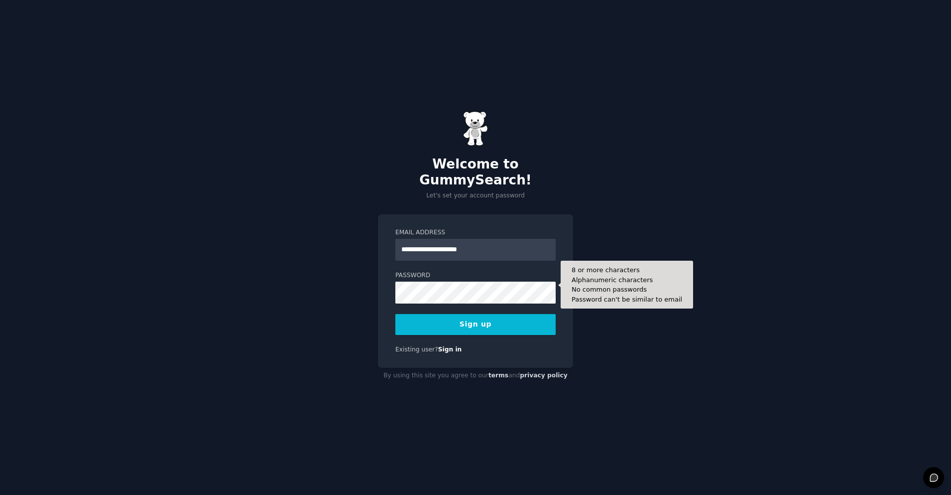
type input "**********"
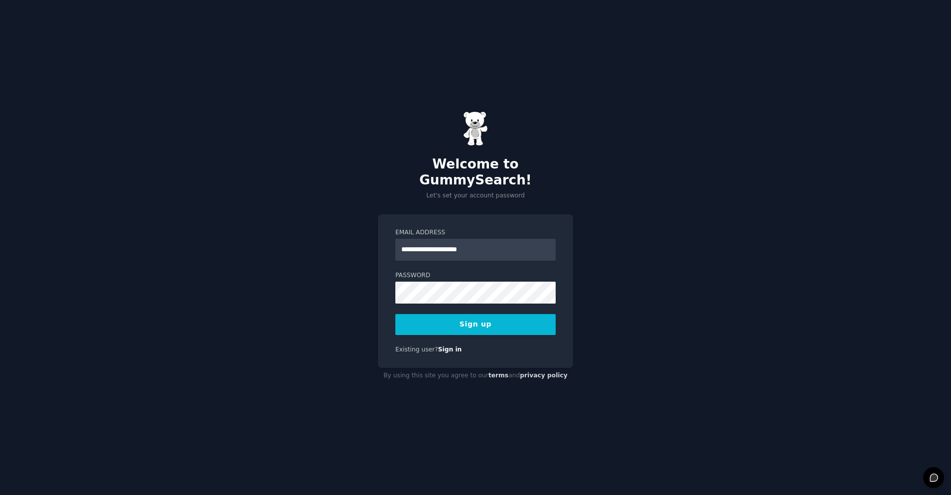
click at [636, 306] on div "**********" at bounding box center [475, 247] width 951 height 495
click at [500, 321] on button "Sign up" at bounding box center [475, 324] width 160 height 21
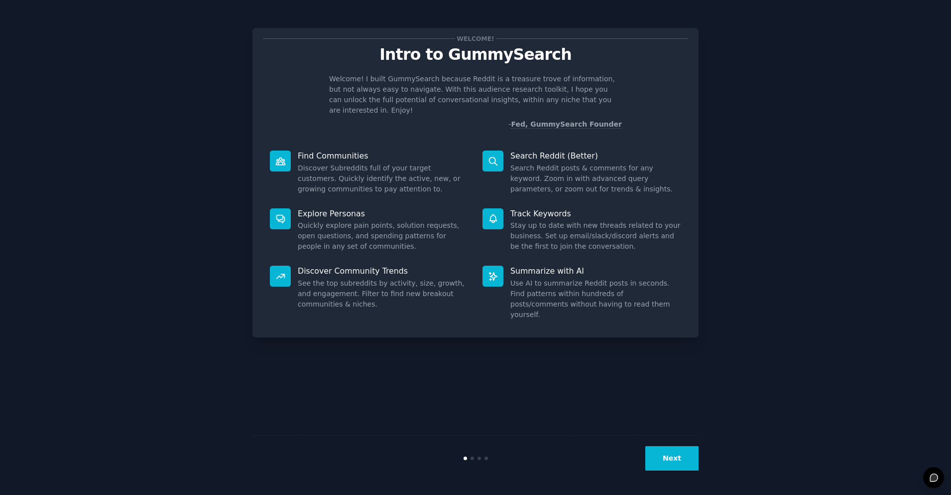
click at [669, 461] on button "Next" at bounding box center [671, 458] width 53 height 24
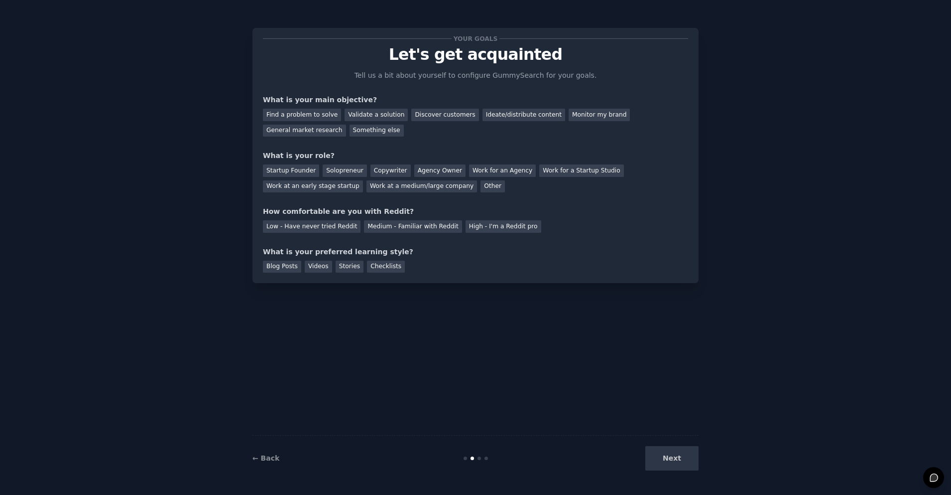
click at [665, 382] on div "Your goals Let's get acquainted Tell us a bit about yourself to configure Gummy…" at bounding box center [476, 247] width 446 height 467
click at [382, 111] on div "Validate a solution" at bounding box center [376, 115] width 63 height 12
click at [296, 173] on div "Startup Founder" at bounding box center [291, 170] width 56 height 12
click at [428, 228] on div "Medium - Familiar with Reddit" at bounding box center [413, 226] width 98 height 12
click at [296, 265] on div "Blog Posts" at bounding box center [282, 266] width 38 height 12
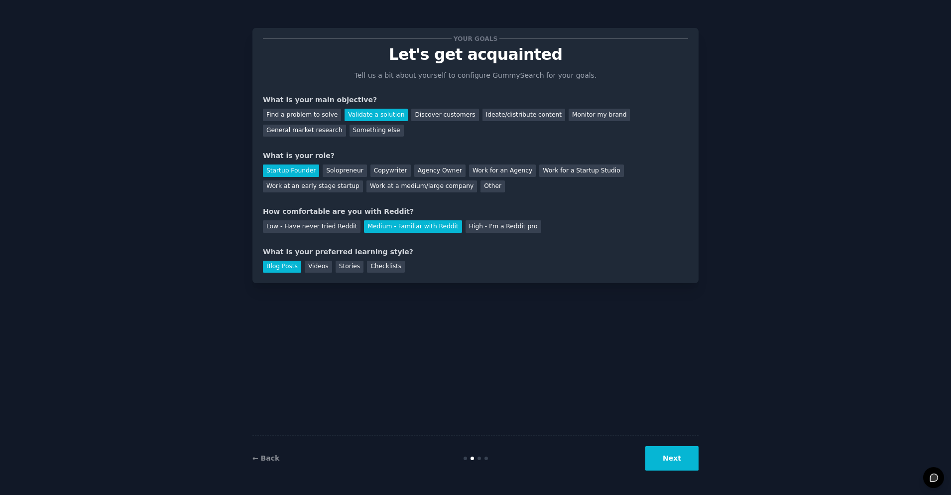
click at [665, 466] on button "Next" at bounding box center [671, 458] width 53 height 24
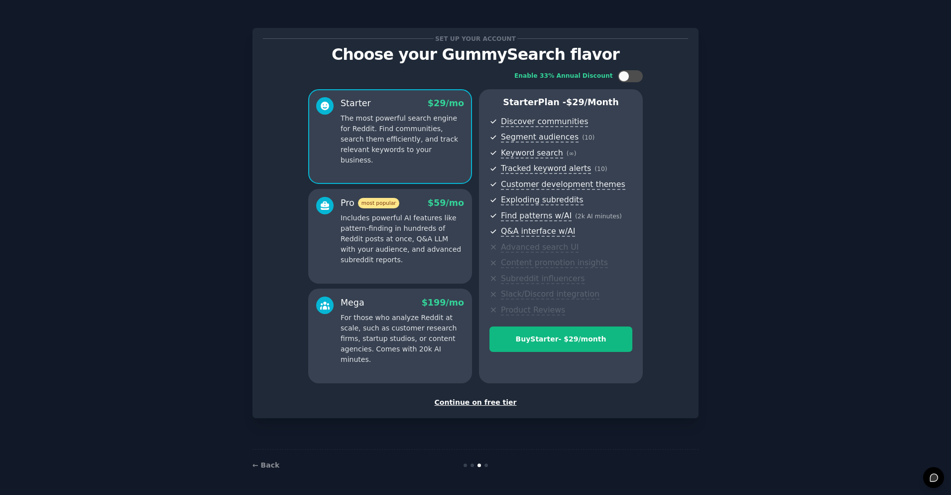
click at [485, 401] on div "Continue on free tier" at bounding box center [475, 402] width 425 height 10
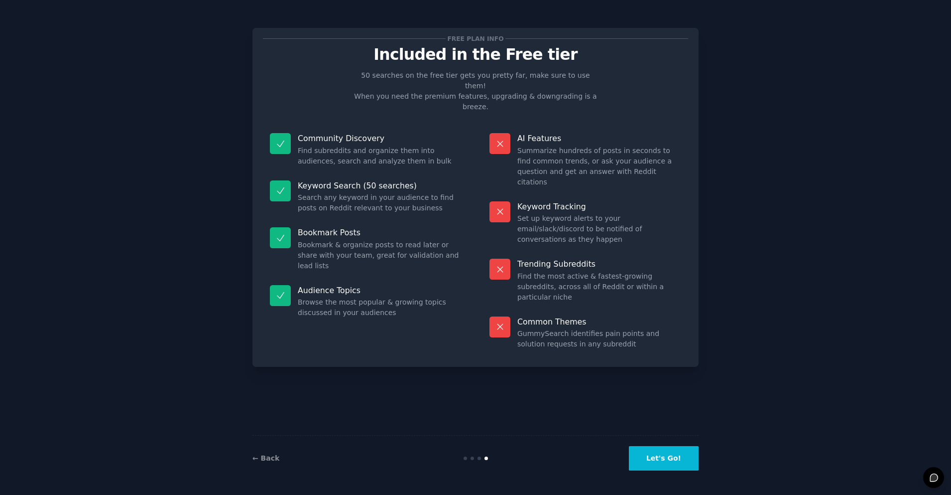
click at [679, 458] on button "Let's Go!" at bounding box center [664, 458] width 70 height 24
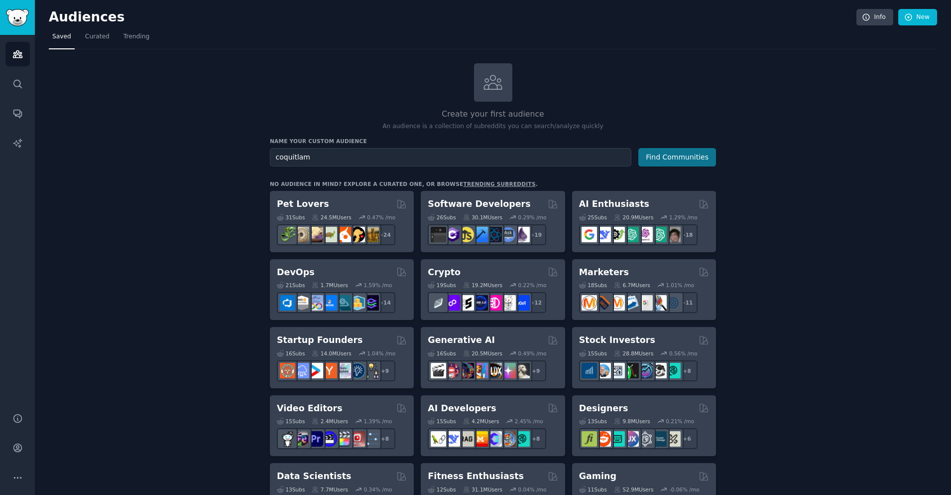
type input "coquitlam"
click at [673, 154] on button "Find Communities" at bounding box center [678, 157] width 78 height 18
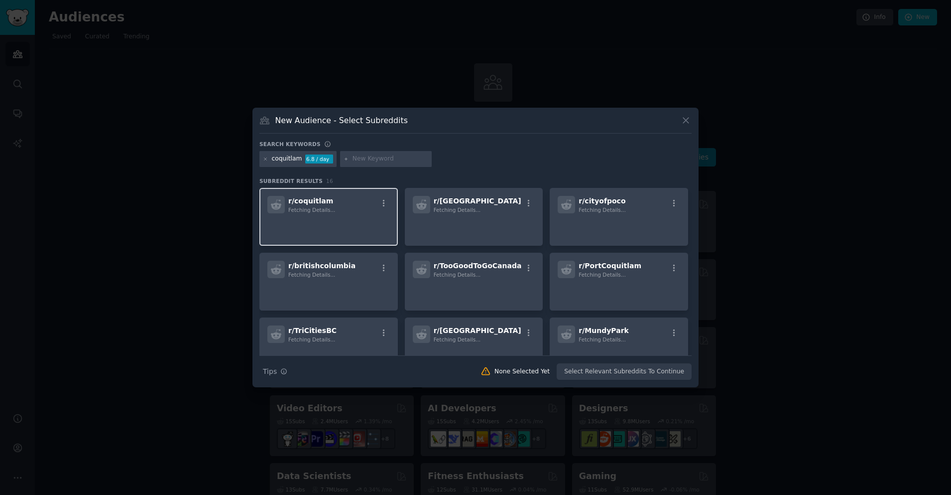
click at [330, 231] on p at bounding box center [328, 227] width 123 height 21
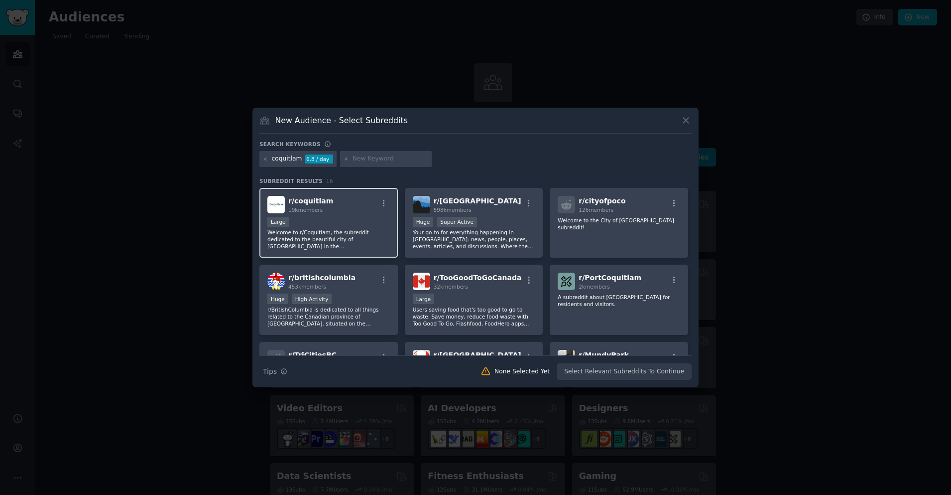
click at [309, 201] on span "r/ coquitlam" at bounding box center [310, 201] width 45 height 8
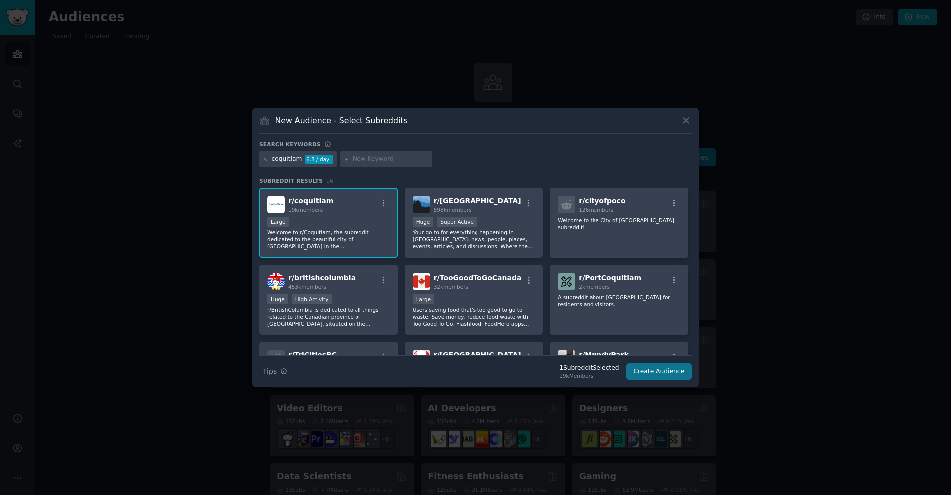
click at [671, 373] on button "Create Audience" at bounding box center [660, 371] width 66 height 17
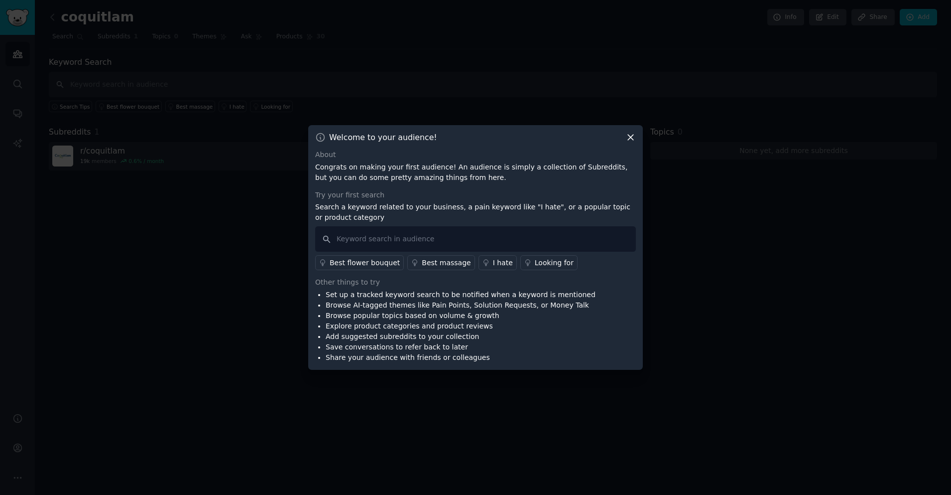
click at [632, 136] on icon at bounding box center [630, 137] width 5 height 5
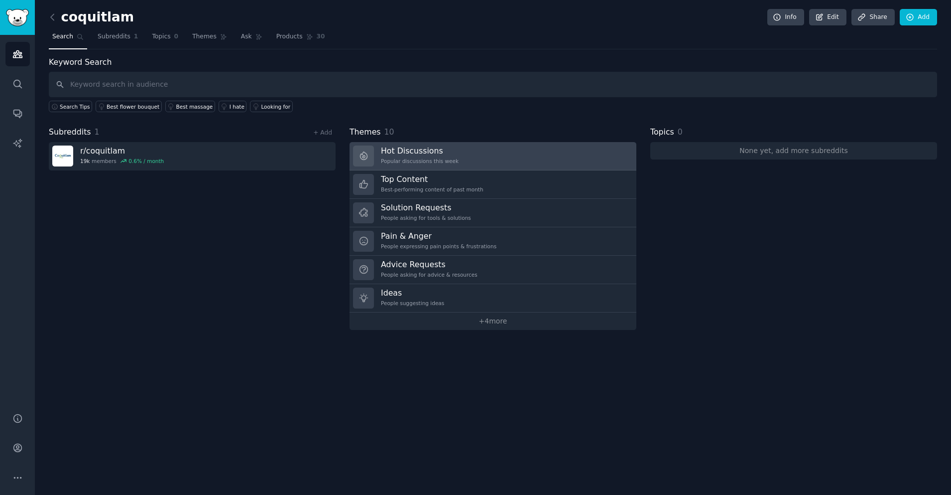
click at [437, 155] on div "Hot Discussions Popular discussions this week" at bounding box center [420, 155] width 78 height 21
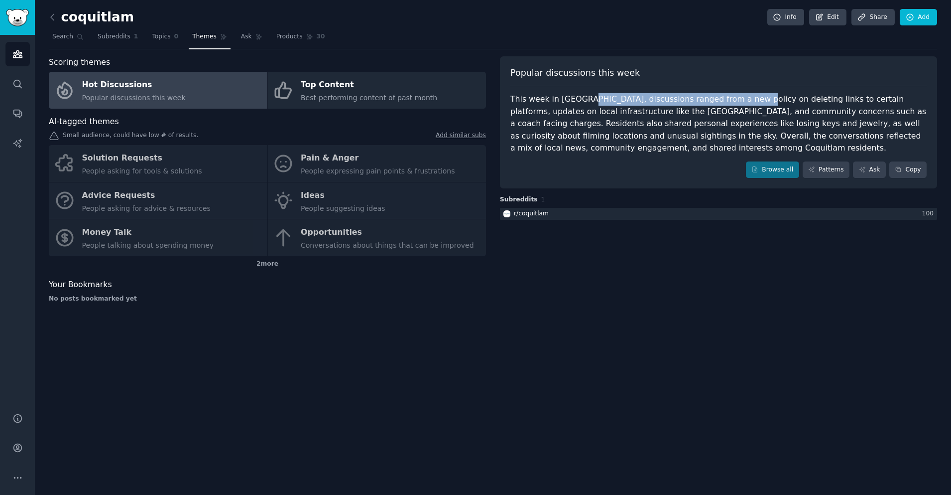
drag, startPoint x: 582, startPoint y: 99, endPoint x: 748, endPoint y: 102, distance: 166.4
click at [747, 102] on div "This week in Coquitlam, discussions ranged from a new policy on deleting links …" at bounding box center [719, 123] width 416 height 61
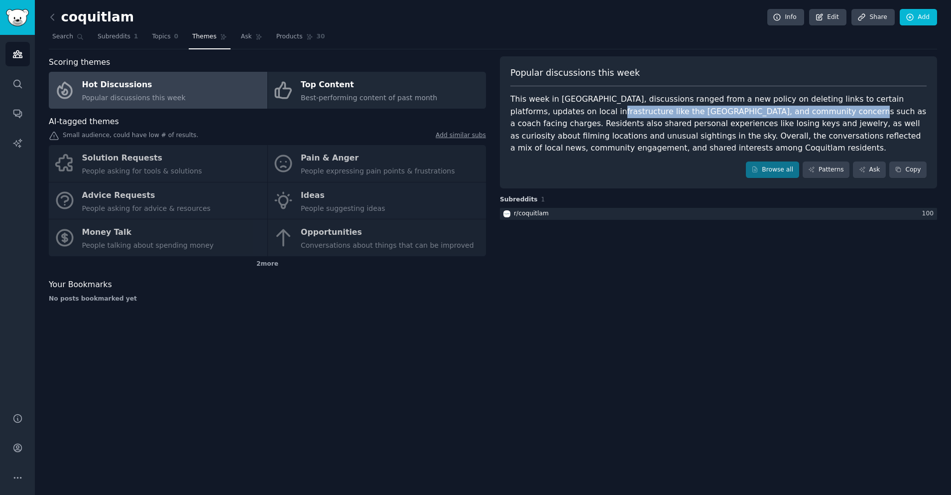
drag, startPoint x: 578, startPoint y: 110, endPoint x: 773, endPoint y: 114, distance: 194.3
click at [773, 114] on div "This week in Coquitlam, discussions ranged from a new policy on deleting links …" at bounding box center [719, 123] width 416 height 61
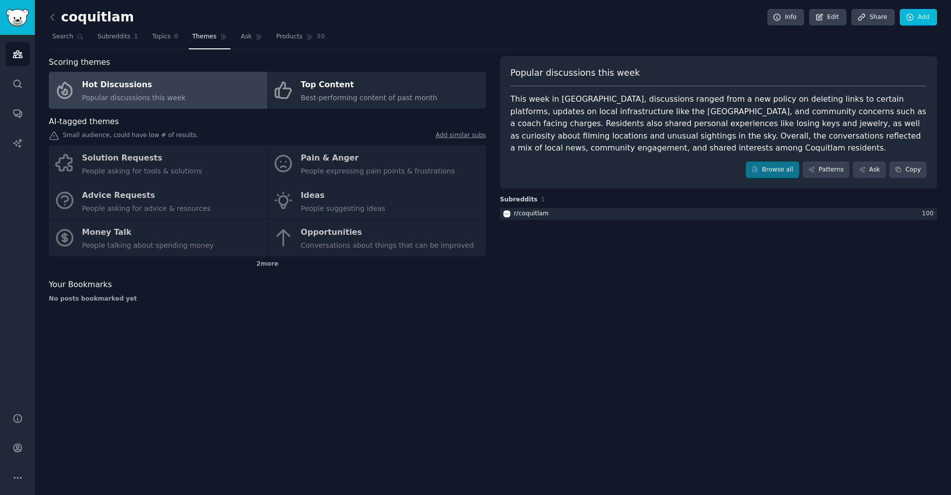
click at [262, 262] on div "2 more" at bounding box center [267, 264] width 437 height 16
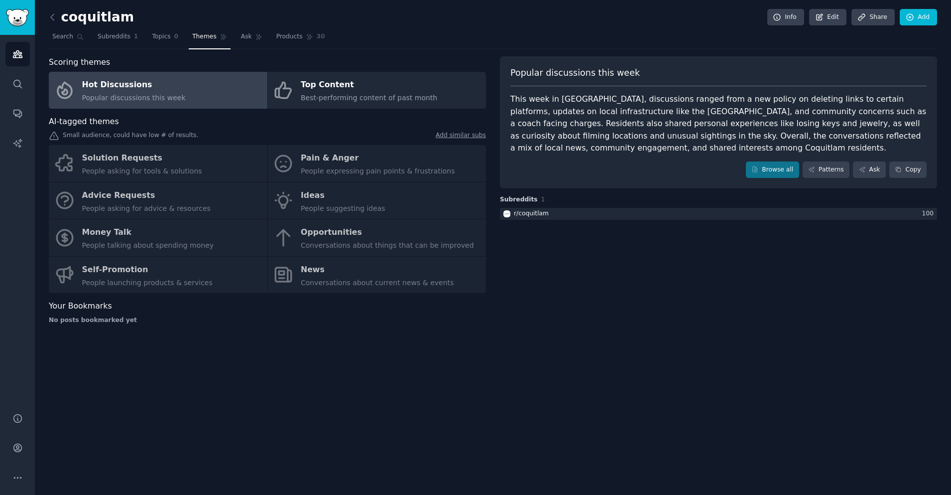
drag, startPoint x: 555, startPoint y: 315, endPoint x: 541, endPoint y: 314, distance: 13.5
click at [553, 315] on div "Popular discussions this week This week in Coquitlam, discussions ranged from a…" at bounding box center [718, 193] width 437 height 275
click at [114, 36] on span "Subreddits" at bounding box center [114, 36] width 33 height 9
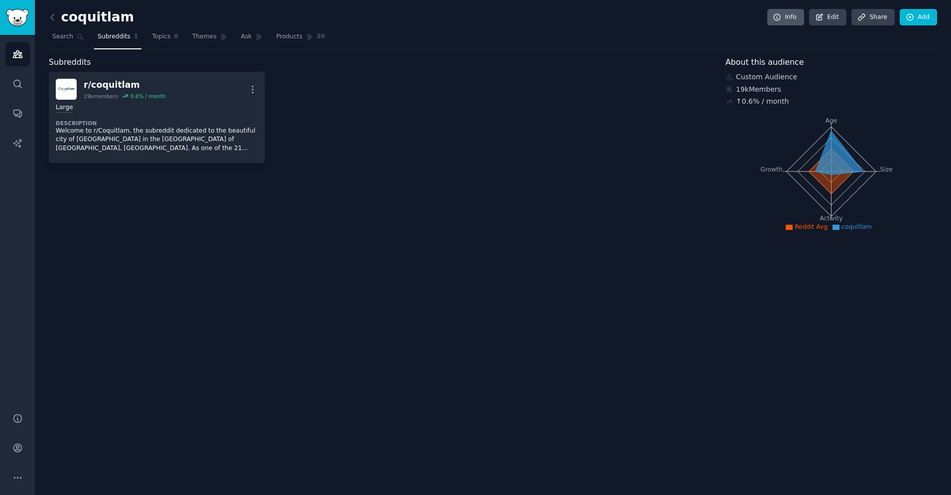
click at [785, 19] on link "Info" at bounding box center [786, 17] width 37 height 17
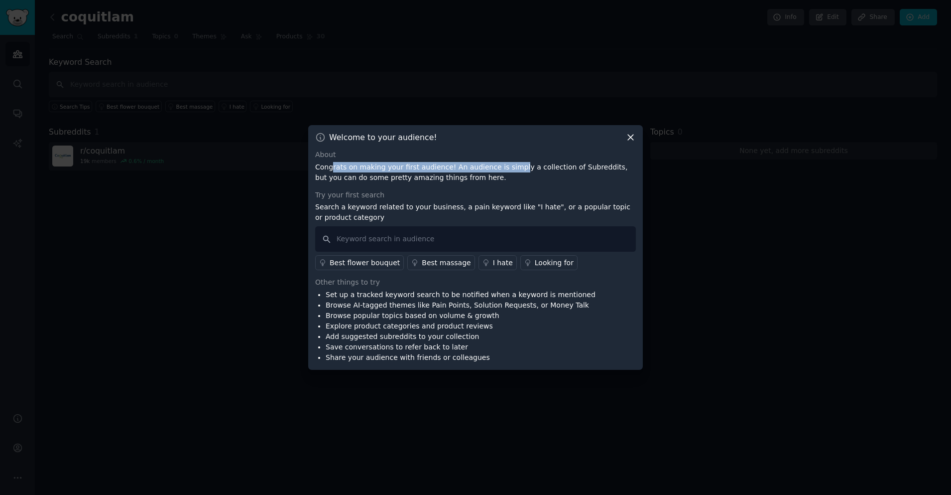
drag, startPoint x: 432, startPoint y: 164, endPoint x: 516, endPoint y: 167, distance: 84.7
click at [512, 165] on p "Congrats on making your first audience! An audience is simply a collection of S…" at bounding box center [475, 172] width 321 height 21
click at [552, 182] on p "Congrats on making your first audience! An audience is simply a collection of S…" at bounding box center [475, 172] width 321 height 21
click at [629, 137] on icon at bounding box center [631, 137] width 10 height 10
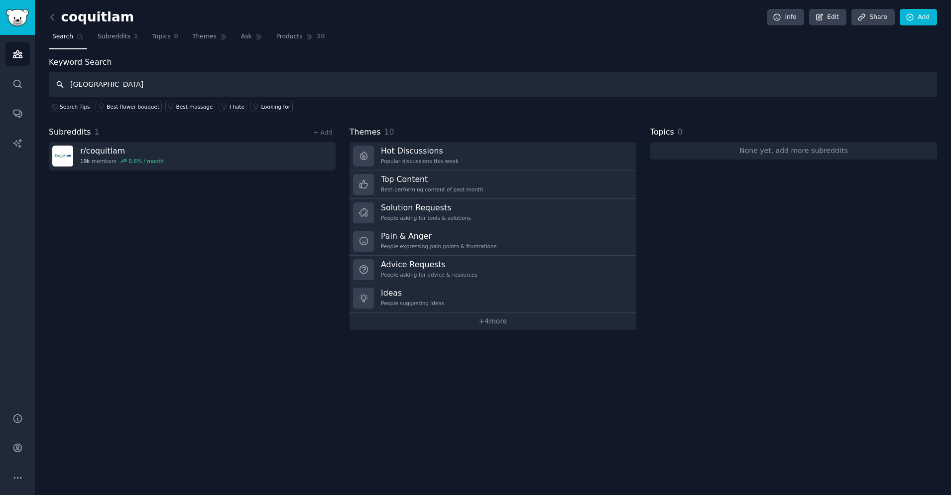
type input "Vancouver"
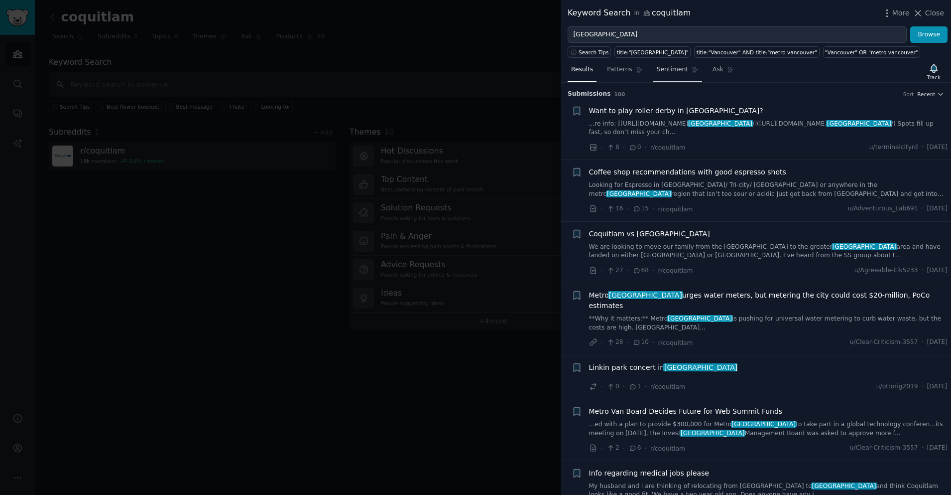
click at [679, 70] on span "Sentiment" at bounding box center [672, 69] width 31 height 9
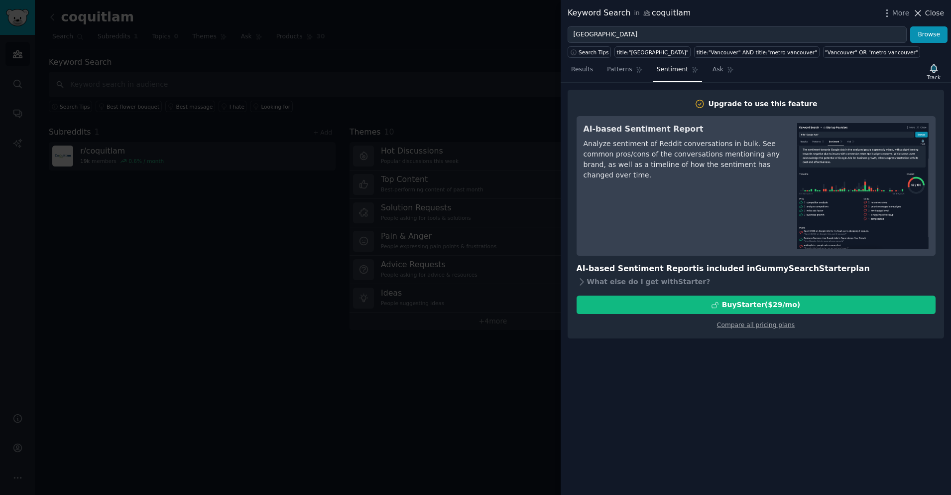
click at [929, 16] on span "Close" at bounding box center [934, 13] width 19 height 10
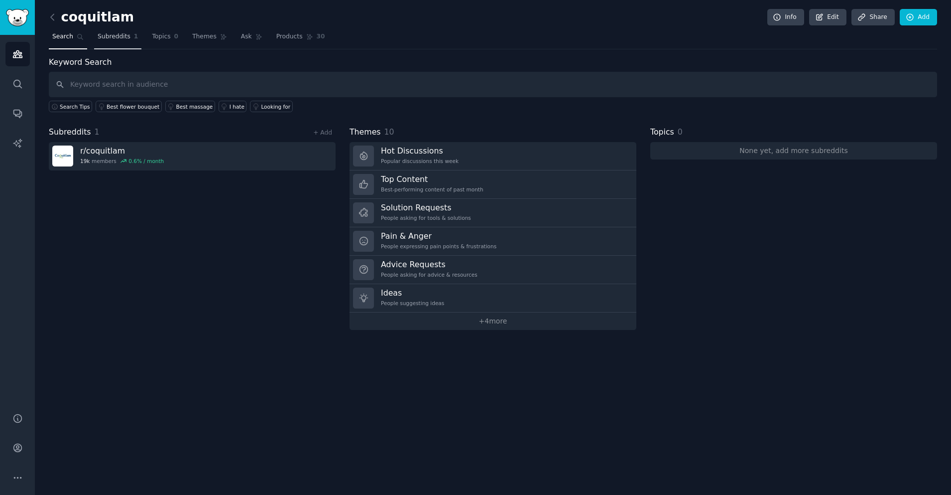
click at [128, 42] on link "Subreddits 1" at bounding box center [117, 39] width 47 height 20
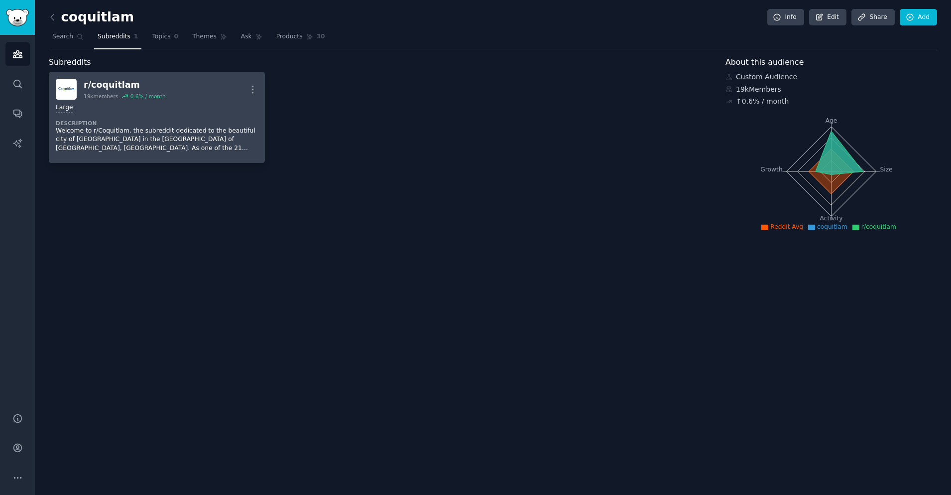
click at [147, 81] on div "r/ coquitlam" at bounding box center [125, 85] width 82 height 12
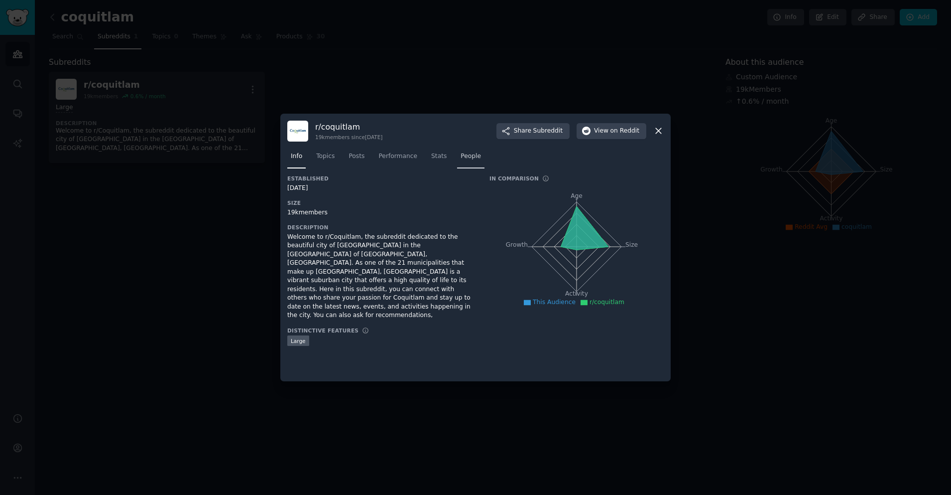
click at [459, 159] on link "People" at bounding box center [470, 158] width 27 height 20
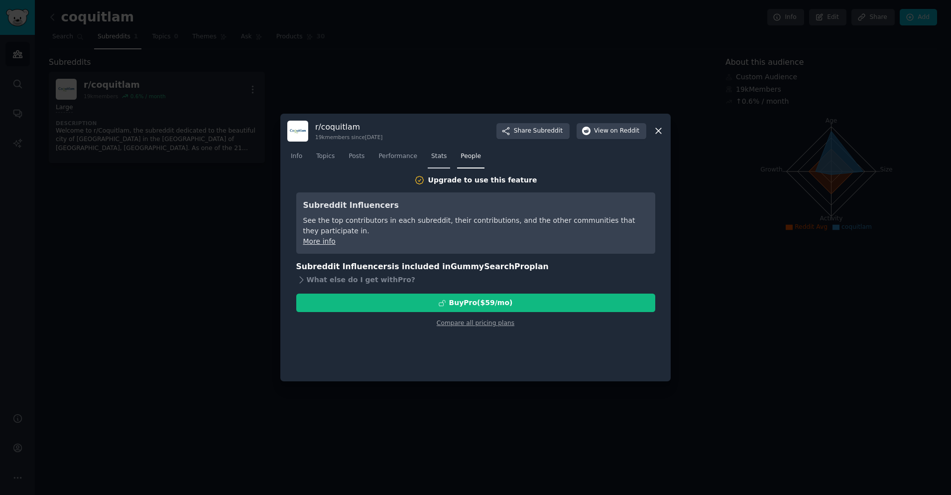
click at [439, 156] on span "Stats" at bounding box center [438, 156] width 15 height 9
click at [398, 160] on span "Performance" at bounding box center [398, 156] width 39 height 9
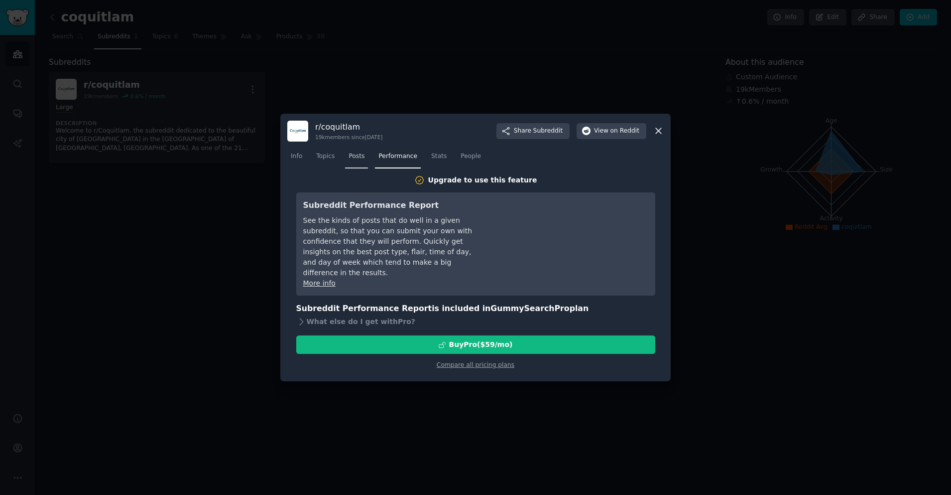
click at [350, 162] on link "Posts" at bounding box center [356, 158] width 23 height 20
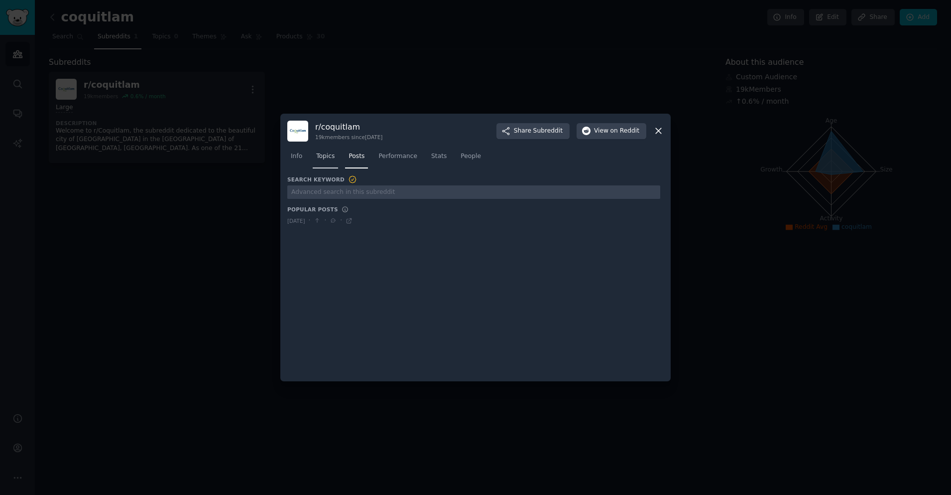
click at [333, 159] on span "Topics" at bounding box center [325, 156] width 18 height 9
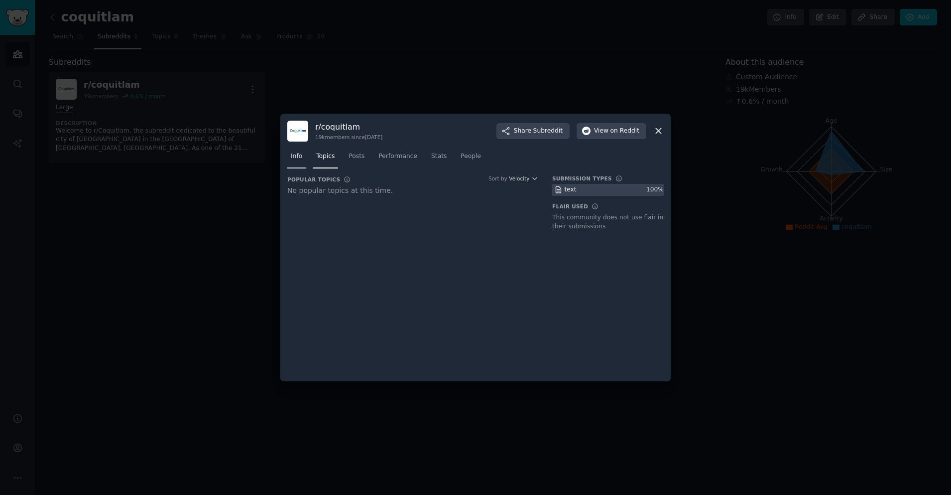
click at [300, 157] on span "Info" at bounding box center [296, 156] width 11 height 9
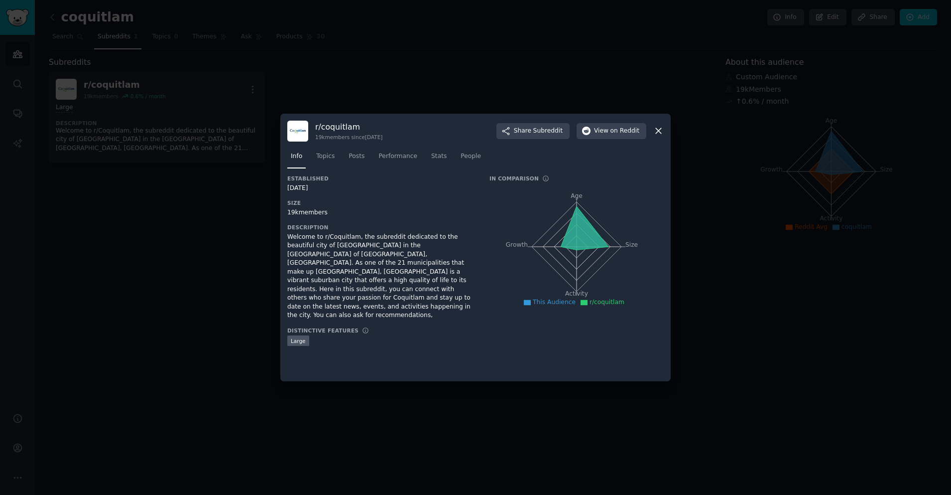
click at [664, 132] on div "r/ coquitlam 19k members since 10/07/2010 Share Subreddit View on Reddit Info T…" at bounding box center [475, 248] width 390 height 268
click at [660, 133] on icon at bounding box center [658, 131] width 10 height 10
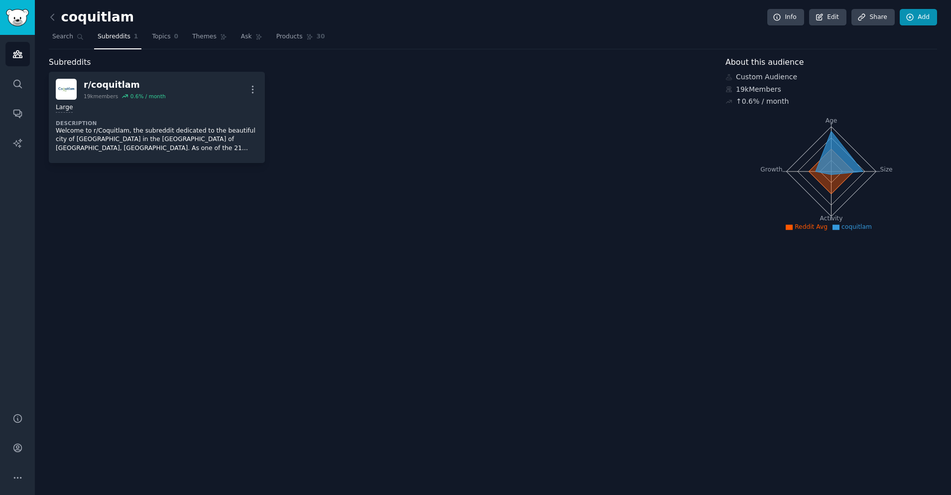
click at [916, 17] on link "Add" at bounding box center [918, 17] width 37 height 17
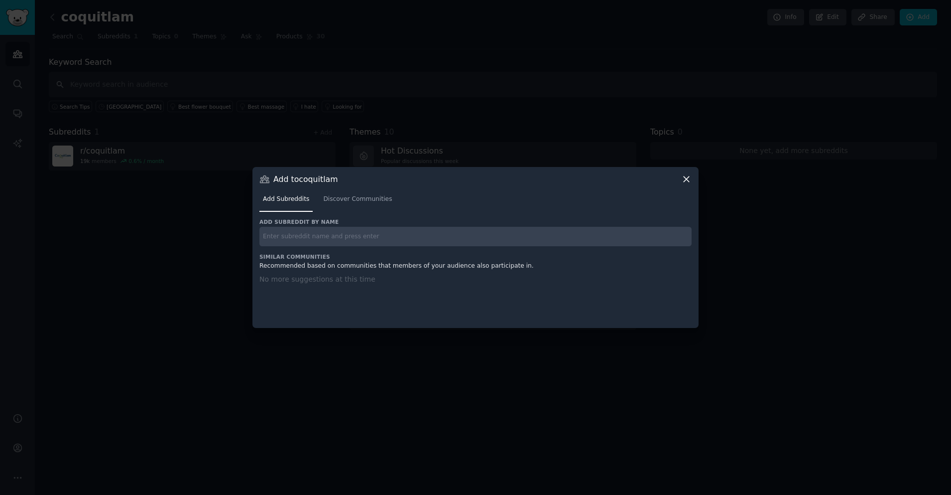
click at [388, 240] on input "text" at bounding box center [475, 236] width 432 height 19
type input "vancouver"
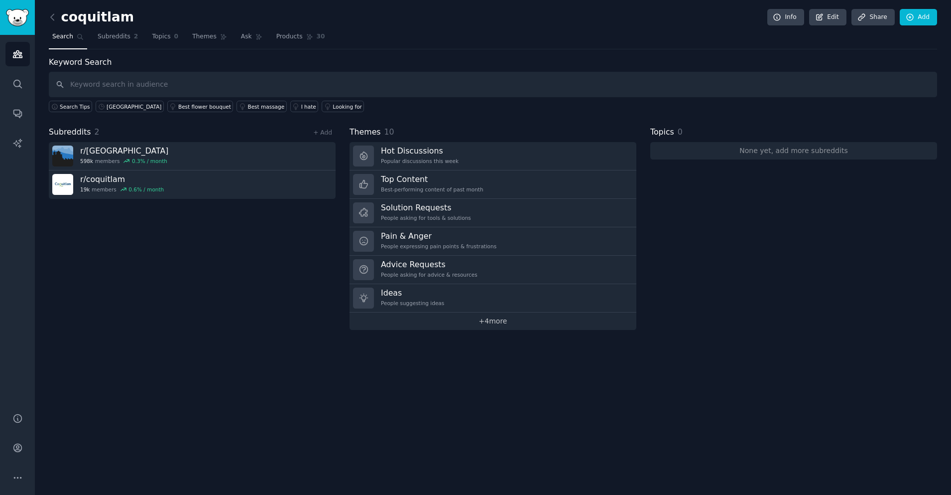
click at [500, 322] on link "+ 4 more" at bounding box center [493, 320] width 287 height 17
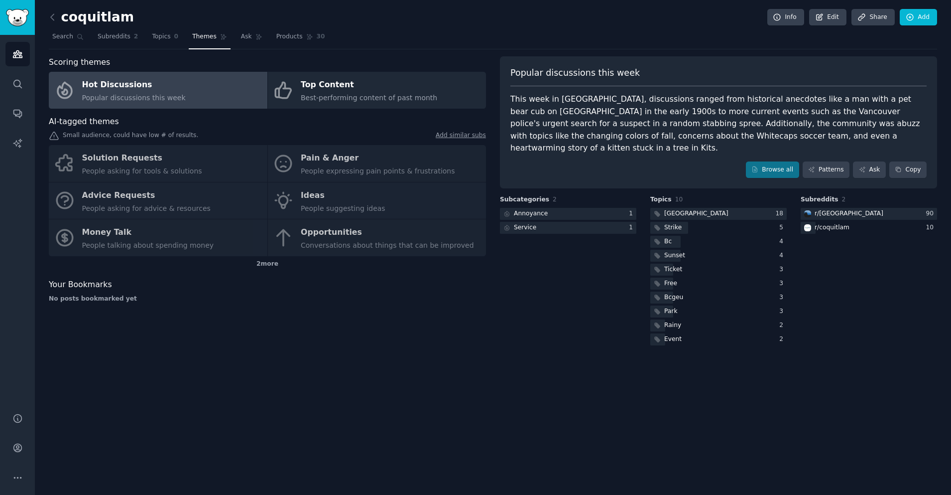
click at [272, 260] on div "2 more" at bounding box center [267, 264] width 437 height 16
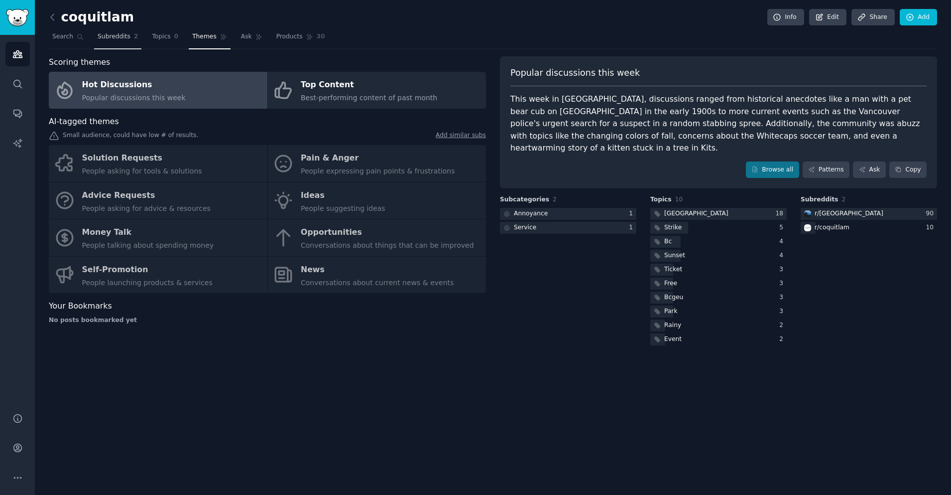
click at [106, 41] on link "Subreddits 2" at bounding box center [117, 39] width 47 height 20
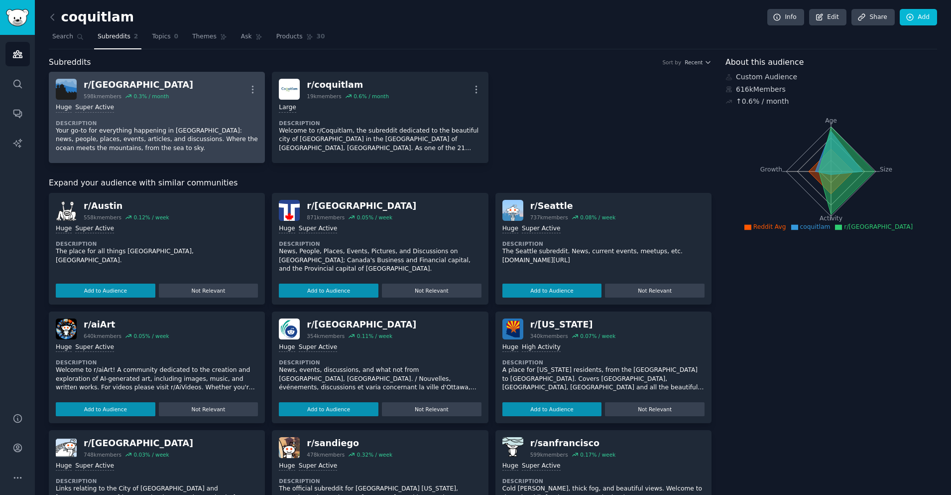
click at [118, 130] on p "Your go-to for everything happening in Metro Vancouver: news, people, places, e…" at bounding box center [157, 140] width 202 height 26
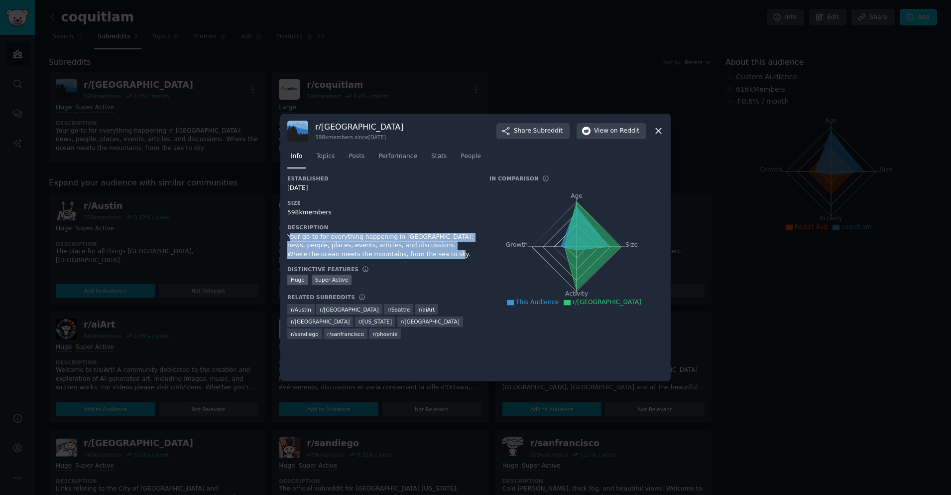
drag, startPoint x: 289, startPoint y: 236, endPoint x: 432, endPoint y: 253, distance: 143.9
click at [432, 253] on div "Your go-to for everything happening in Metro Vancouver: news, people, places, e…" at bounding box center [381, 246] width 188 height 26
click at [435, 253] on div "Your go-to for everything happening in Metro Vancouver: news, people, places, e…" at bounding box center [381, 246] width 188 height 26
drag, startPoint x: 409, startPoint y: 251, endPoint x: 319, endPoint y: 231, distance: 92.2
click at [282, 232] on div "r/ vancouver 598k members since 03/28/2008 Share Subreddit View on Reddit Info …" at bounding box center [475, 248] width 390 height 268
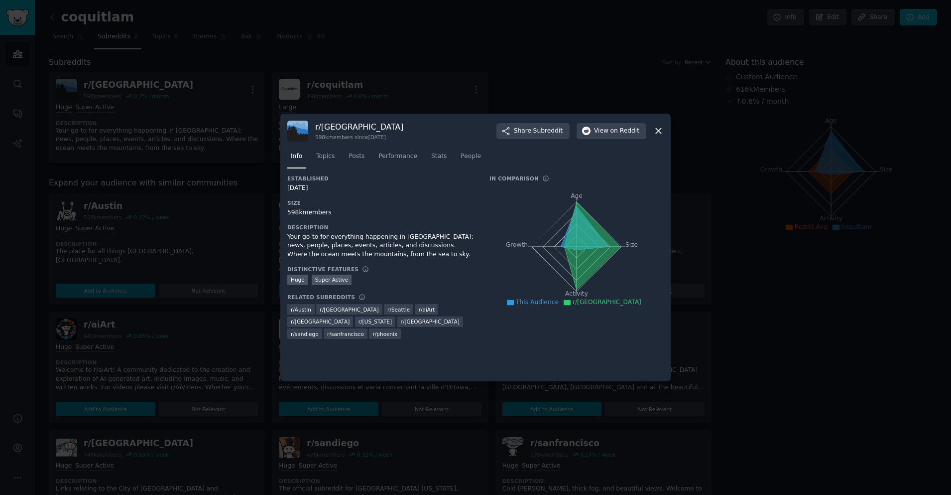
click at [367, 229] on h3 "Description" at bounding box center [381, 227] width 188 height 7
click at [470, 155] on span "People" at bounding box center [471, 156] width 20 height 9
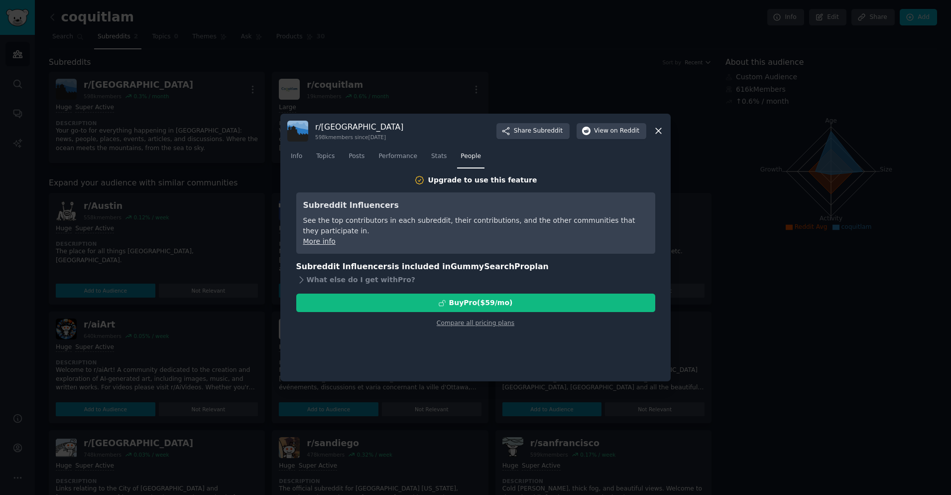
click at [661, 130] on icon at bounding box center [658, 131] width 10 height 10
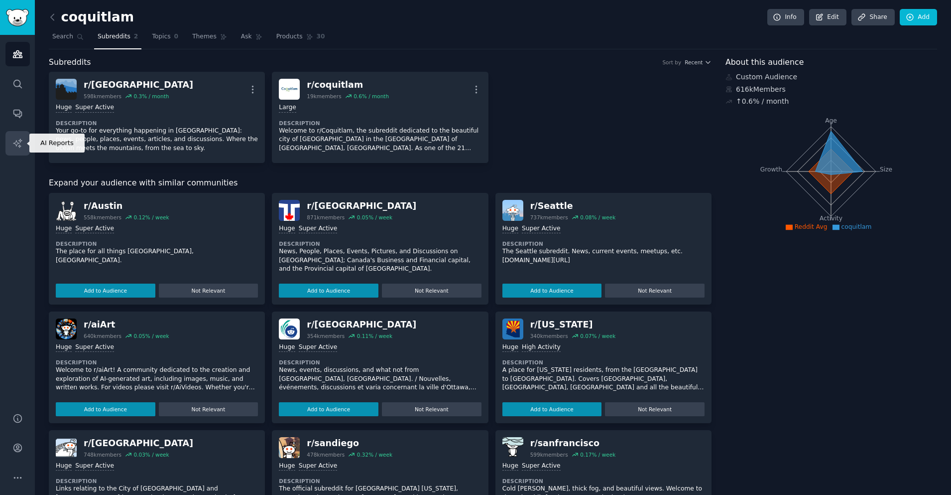
click at [19, 144] on icon "Sidebar" at bounding box center [17, 143] width 10 height 10
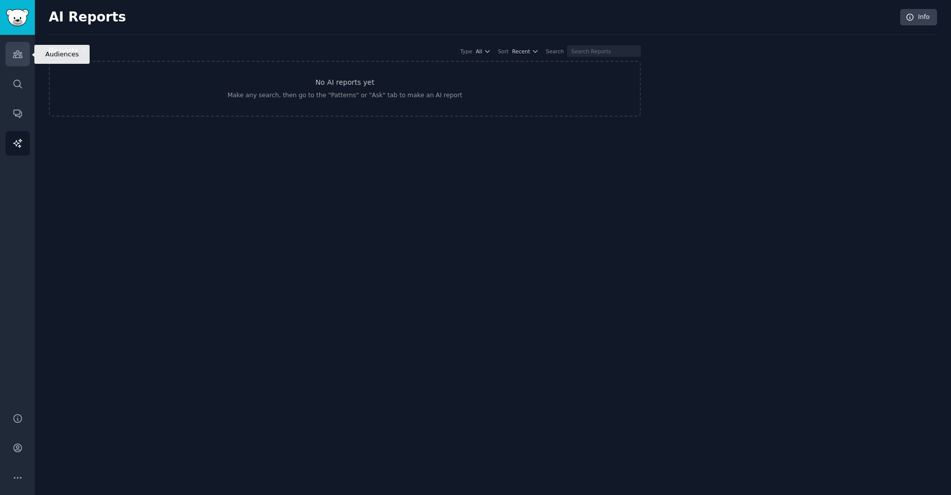
click at [20, 58] on icon "Sidebar" at bounding box center [17, 54] width 9 height 7
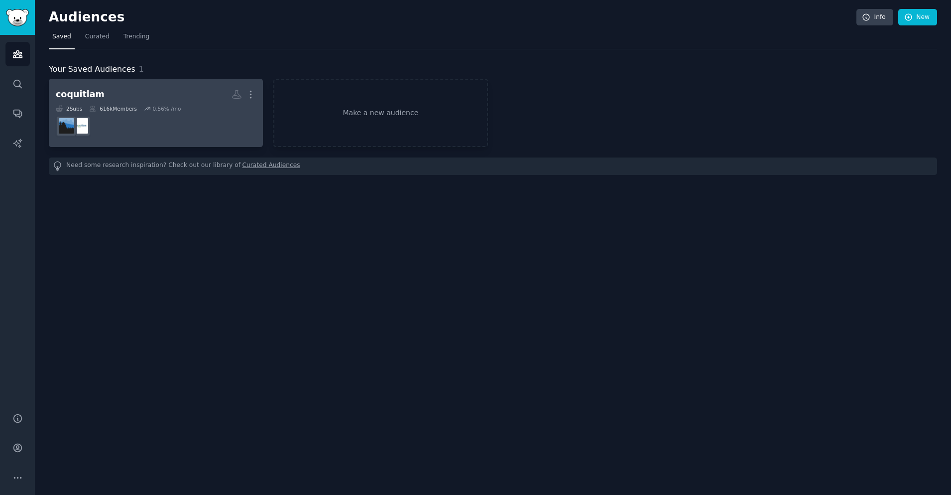
click at [146, 97] on h2 "coquitlam More" at bounding box center [156, 94] width 200 height 17
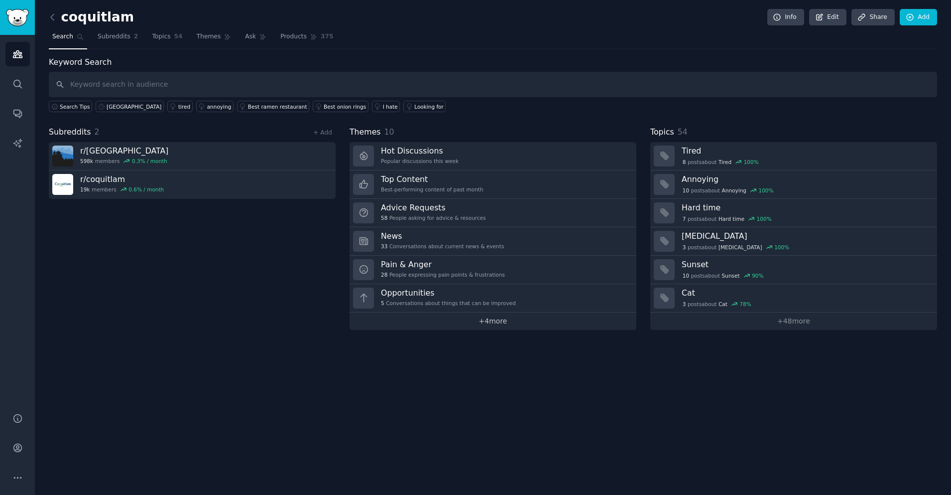
click at [491, 322] on link "+ 4 more" at bounding box center [493, 320] width 287 height 17
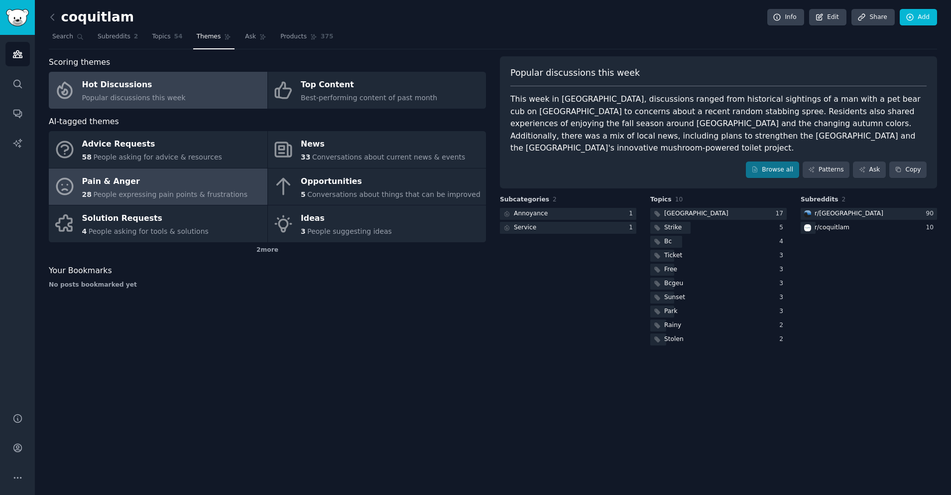
click at [210, 185] on div "Pain & Anger" at bounding box center [165, 181] width 166 height 16
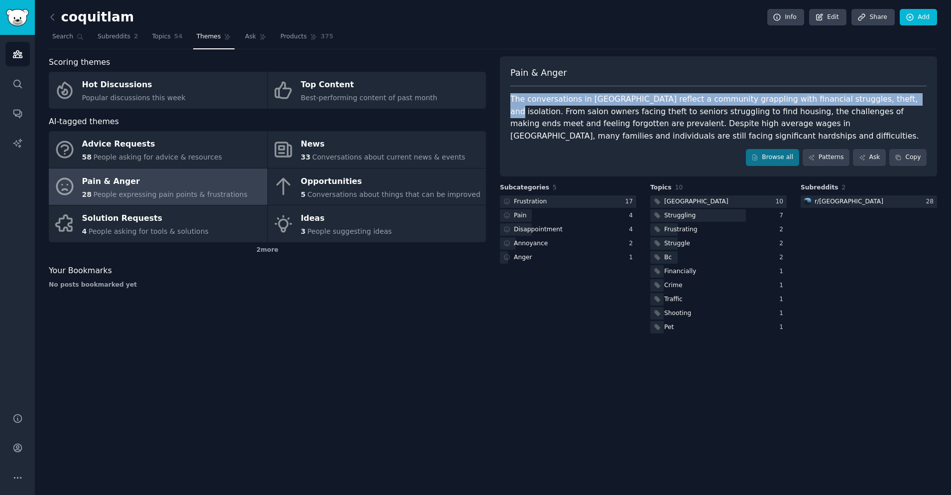
drag, startPoint x: 652, startPoint y: 92, endPoint x: 877, endPoint y: 100, distance: 225.3
click at [877, 100] on div "Pain & Anger The conversations in Coquitlam reflect a community grappling with …" at bounding box center [718, 116] width 437 height 120
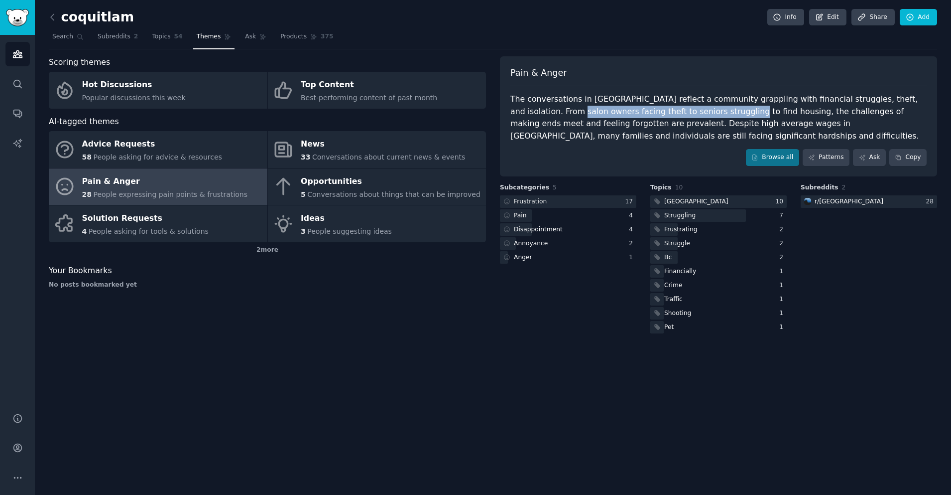
drag, startPoint x: 542, startPoint y: 104, endPoint x: 701, endPoint y: 111, distance: 159.0
click at [701, 111] on div "The conversations in Coquitlam reflect a community grappling with financial str…" at bounding box center [719, 117] width 416 height 49
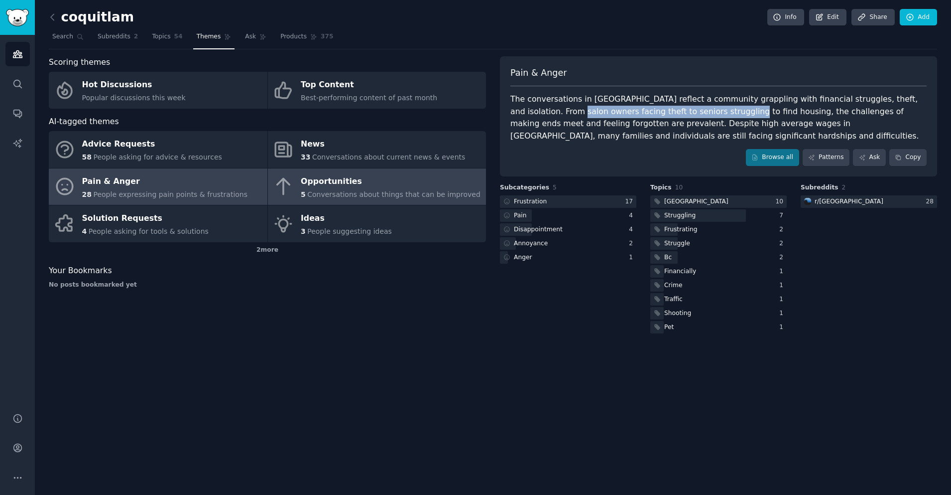
click at [365, 194] on span "Conversations about things that can be improved" at bounding box center [393, 194] width 173 height 8
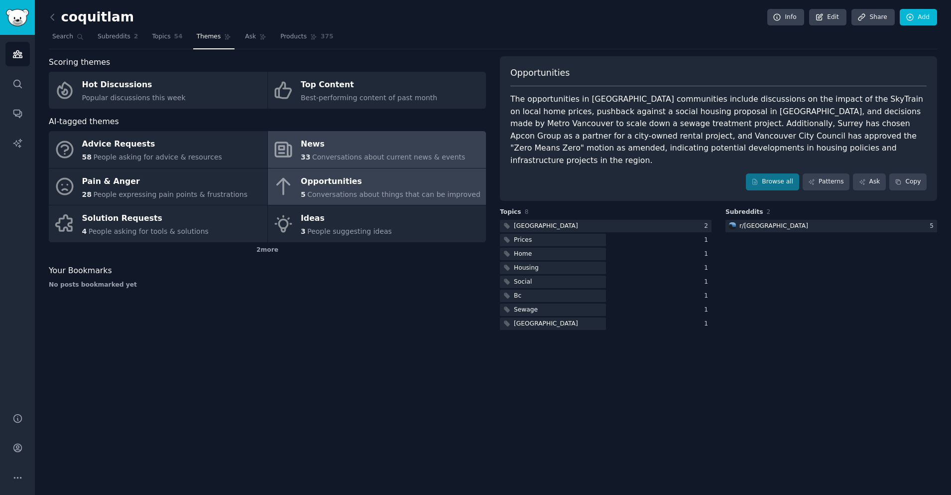
click at [375, 152] on div "33 Conversations about current news & events" at bounding box center [383, 157] width 164 height 10
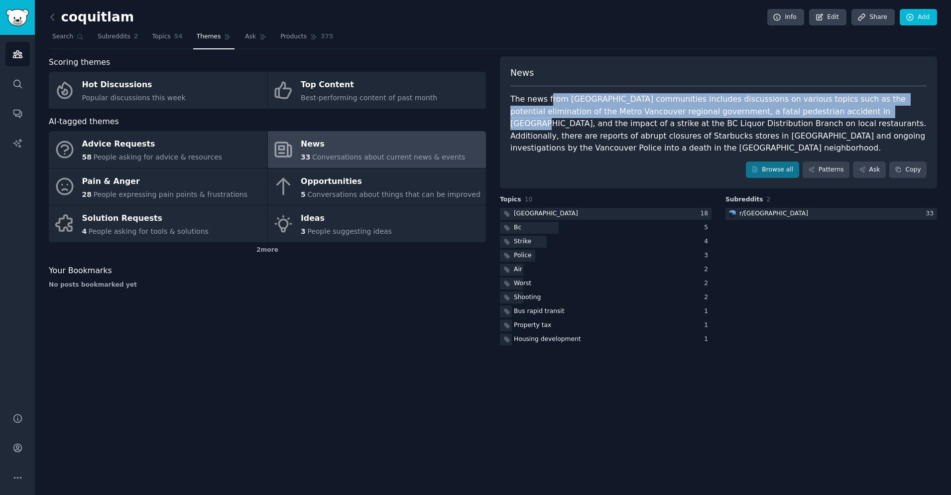
drag, startPoint x: 551, startPoint y: 98, endPoint x: 815, endPoint y: 106, distance: 264.1
click at [815, 106] on div "The news from Coquitlam communities includes discussions on various topics such…" at bounding box center [719, 123] width 416 height 61
click at [800, 115] on div "The news from Coquitlam communities includes discussions on various topics such…" at bounding box center [719, 123] width 416 height 61
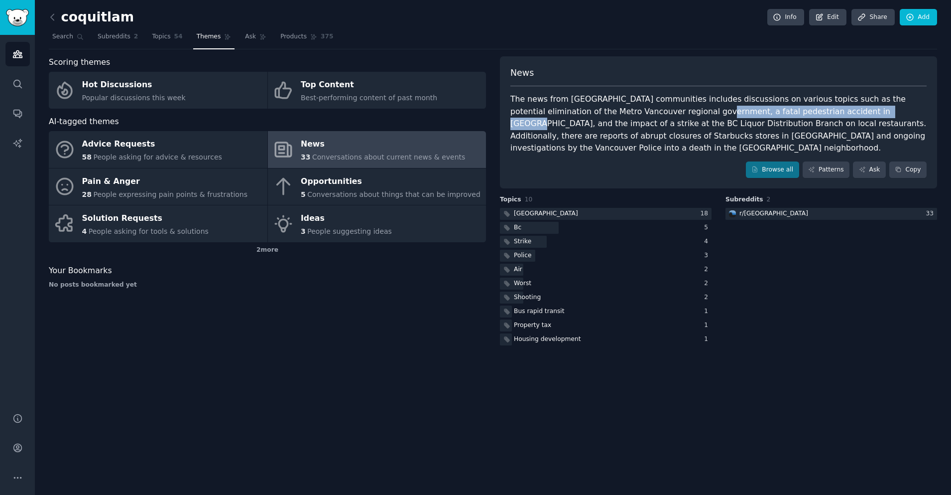
drag, startPoint x: 652, startPoint y: 111, endPoint x: 813, endPoint y: 112, distance: 160.9
click at [813, 112] on div "The news from Coquitlam communities includes discussions on various topics such…" at bounding box center [719, 123] width 416 height 61
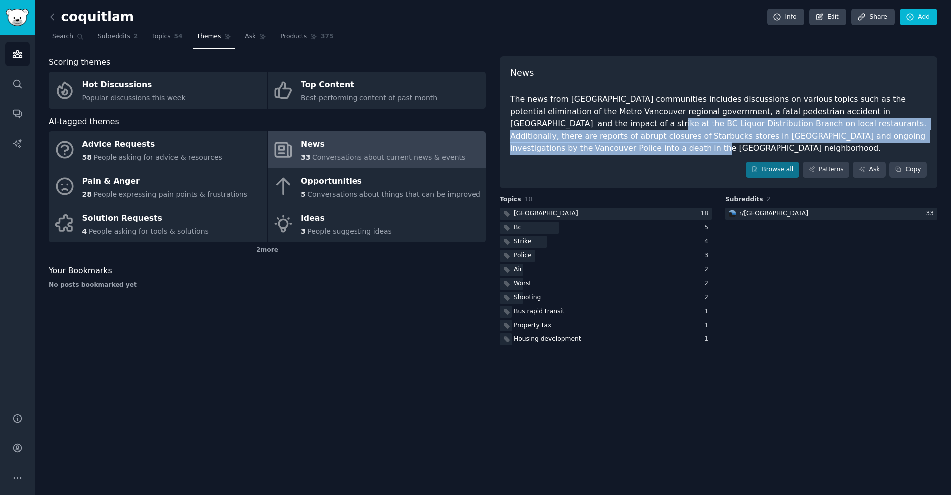
drag, startPoint x: 526, startPoint y: 120, endPoint x: 904, endPoint y: 127, distance: 378.1
click at [904, 127] on div "The news from Coquitlam communities includes discussions on various topics such…" at bounding box center [719, 123] width 416 height 61
click at [908, 131] on div "The news from Coquitlam communities includes discussions on various topics such…" at bounding box center [719, 123] width 416 height 61
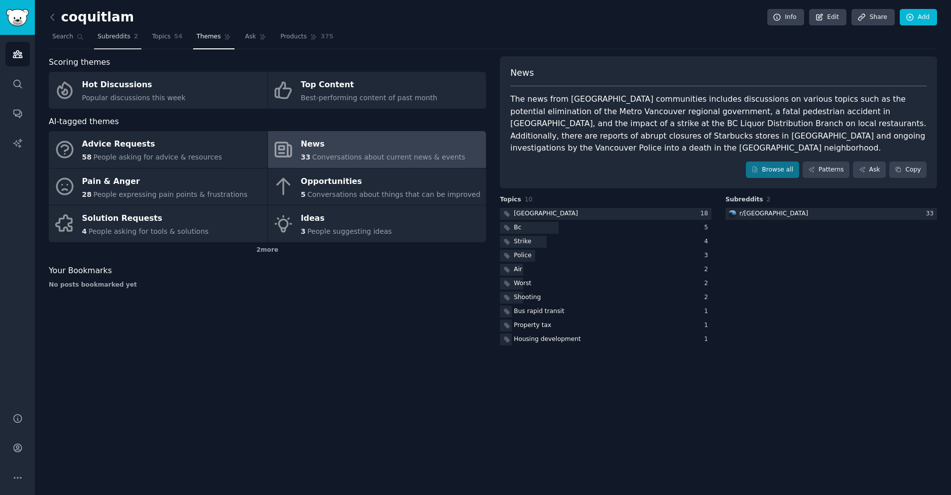
click at [108, 36] on span "Subreddits" at bounding box center [114, 36] width 33 height 9
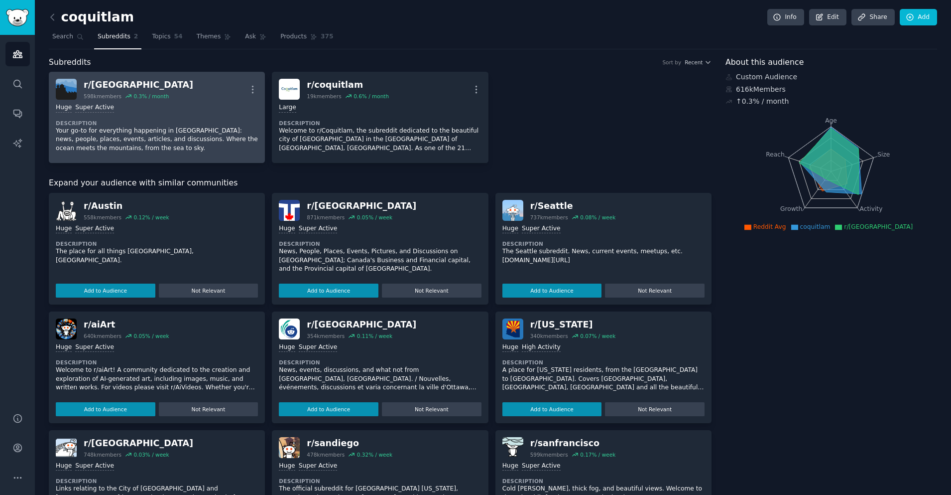
click at [131, 84] on div "r/ vancouver" at bounding box center [139, 85] width 110 height 12
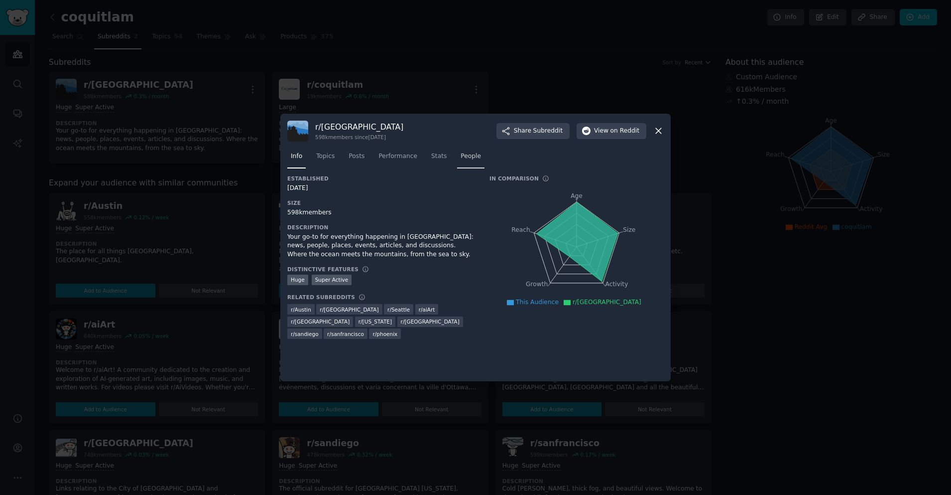
click at [473, 153] on span "People" at bounding box center [471, 156] width 20 height 9
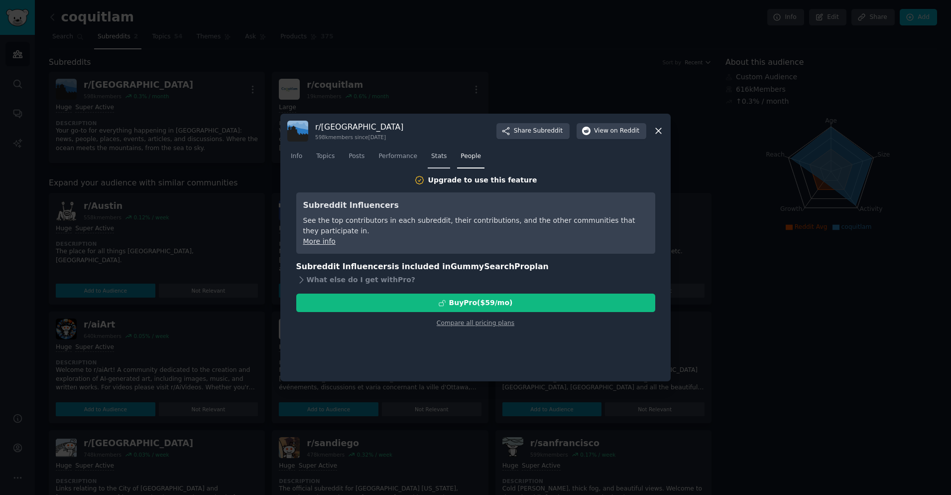
click at [436, 154] on span "Stats" at bounding box center [438, 156] width 15 height 9
click at [413, 153] on span "Performance" at bounding box center [398, 156] width 39 height 9
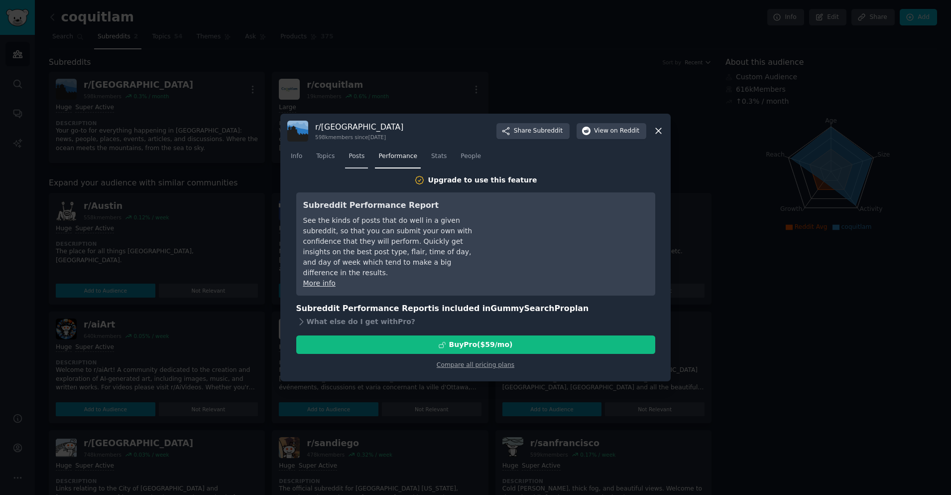
click at [368, 156] on link "Posts" at bounding box center [356, 158] width 23 height 20
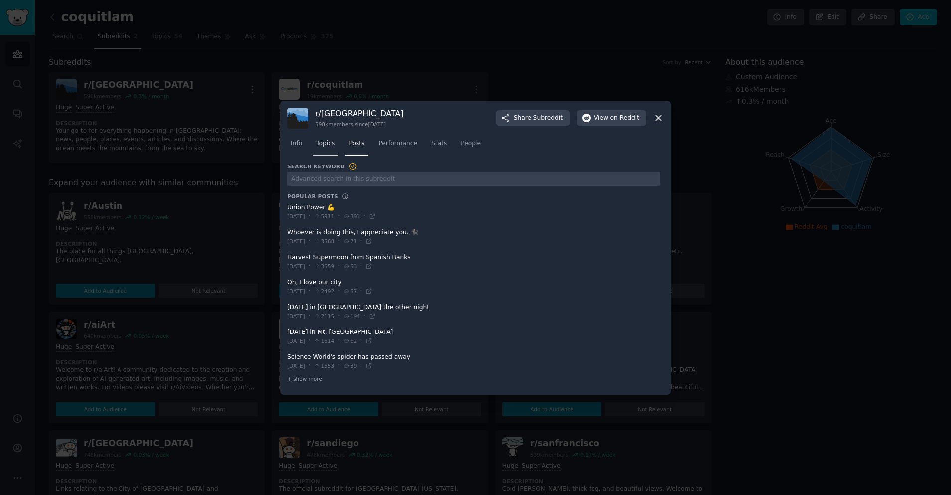
click at [330, 150] on link "Topics" at bounding box center [325, 145] width 25 height 20
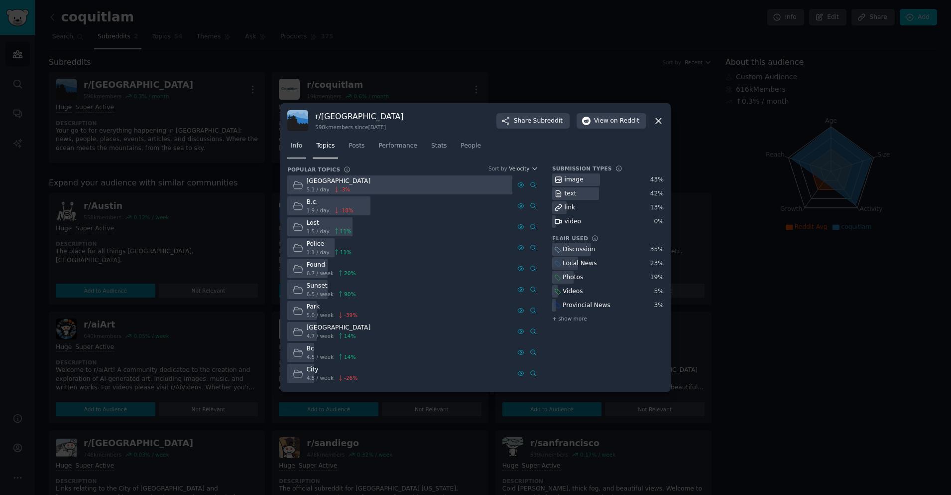
click at [297, 149] on span "Info" at bounding box center [296, 145] width 11 height 9
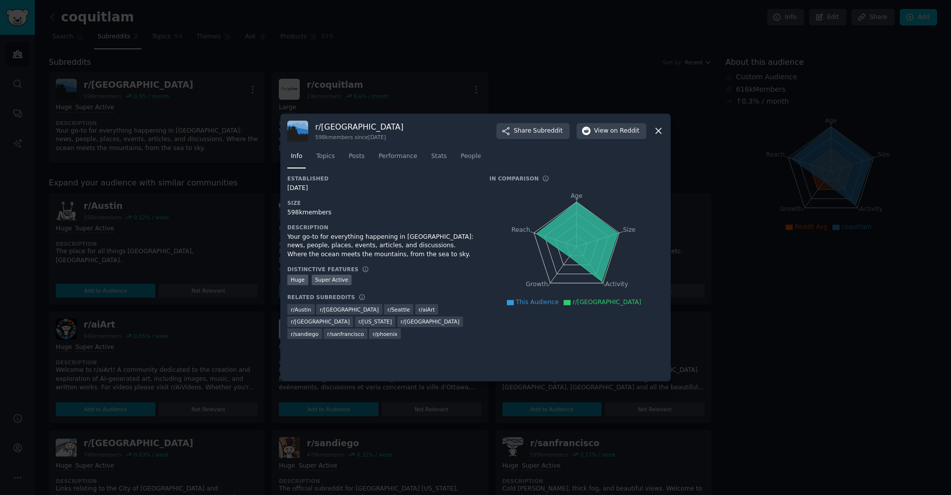
click at [660, 132] on icon at bounding box center [658, 131] width 10 height 10
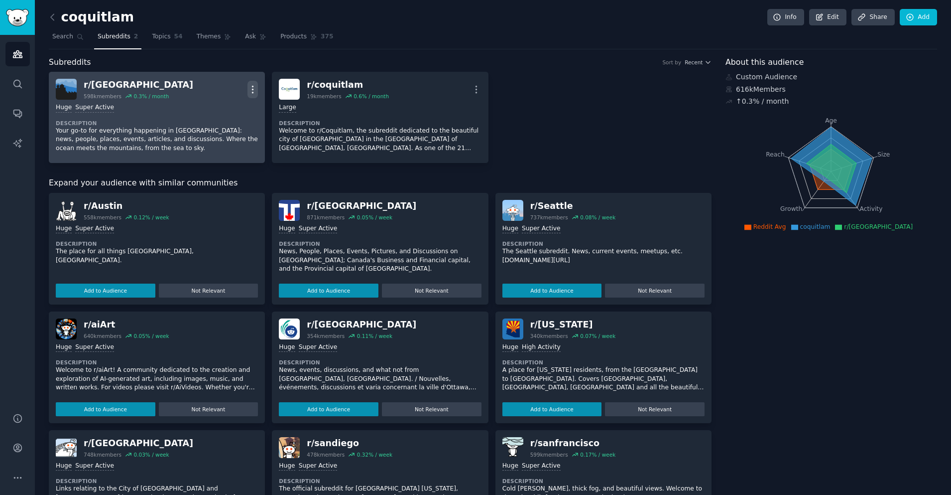
click at [255, 89] on icon "button" at bounding box center [253, 89] width 10 height 10
